Goal: Register for event/course

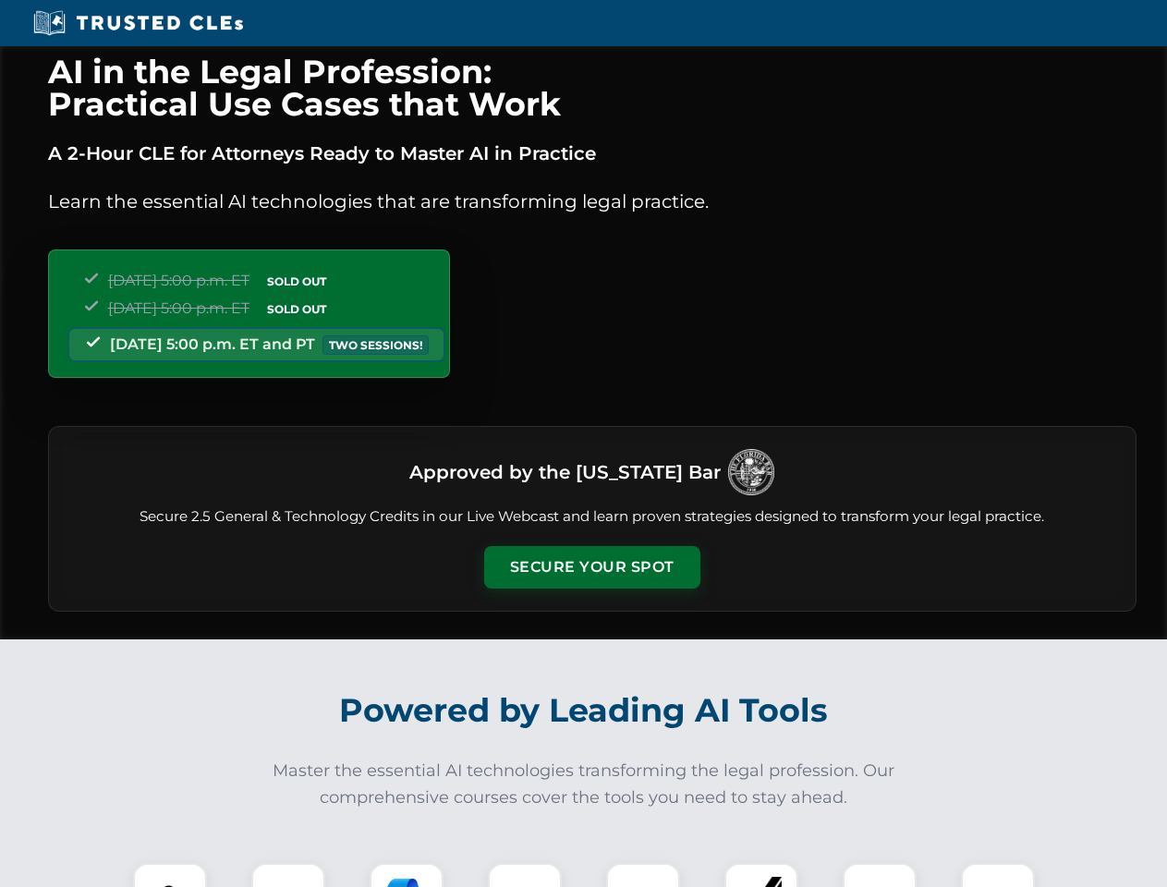
click at [592, 567] on button "Secure Your Spot" at bounding box center [592, 567] width 216 height 43
click at [170, 875] on img at bounding box center [170, 900] width 54 height 54
click at [288, 875] on div at bounding box center [288, 900] width 74 height 74
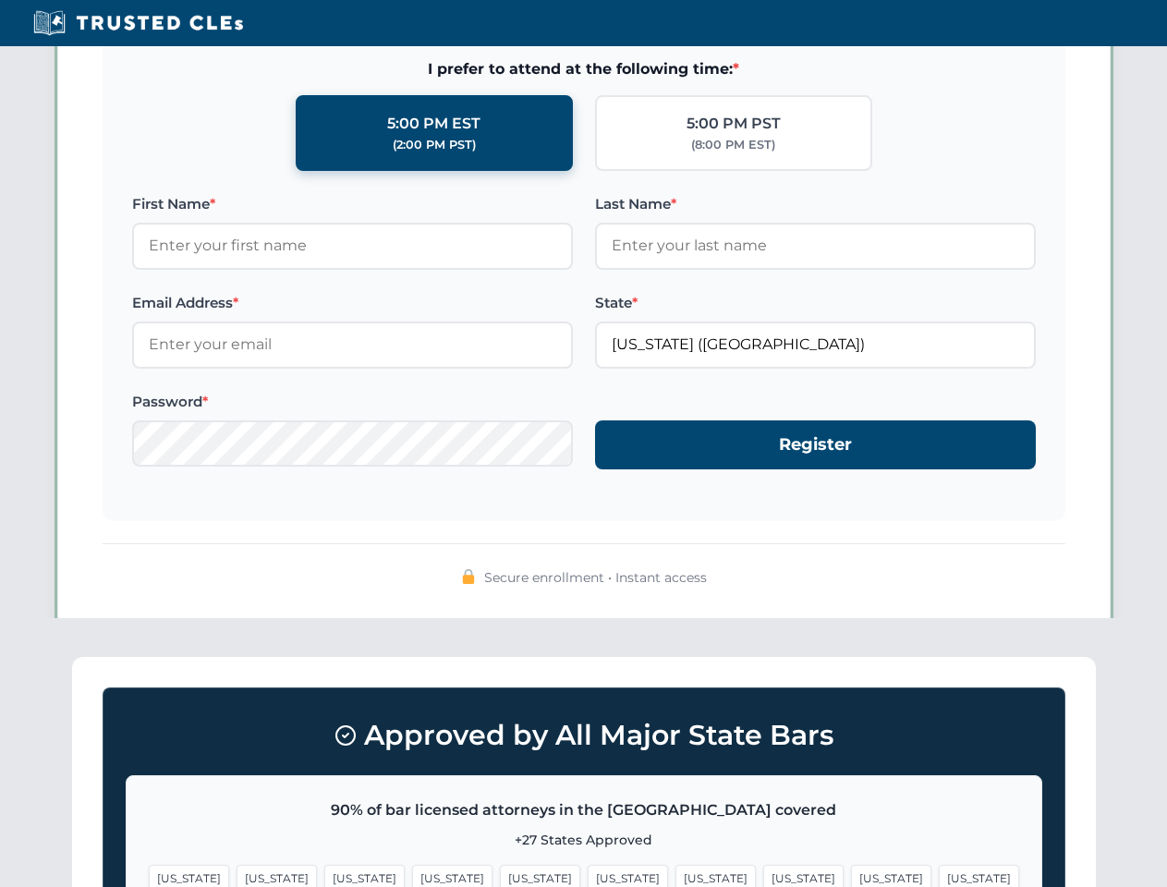
click at [851, 875] on span "[US_STATE]" at bounding box center [891, 878] width 80 height 27
